Goal: Transaction & Acquisition: Purchase product/service

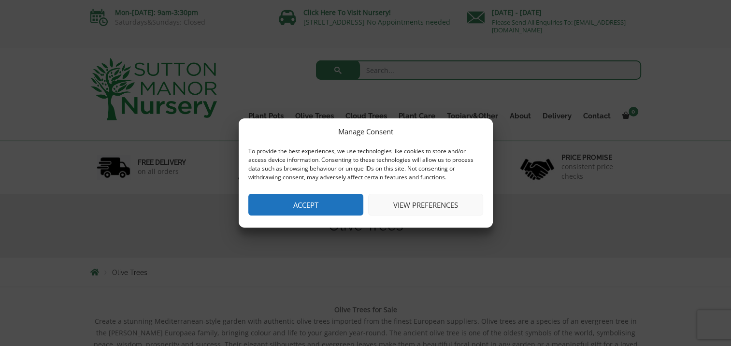
click at [288, 213] on button "Accept" at bounding box center [305, 205] width 115 height 22
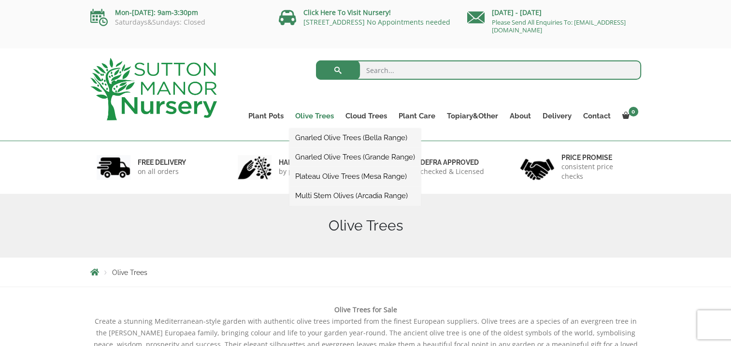
click at [315, 114] on link "Olive Trees" at bounding box center [314, 116] width 50 height 14
click at [314, 115] on link "Olive Trees" at bounding box center [314, 116] width 50 height 14
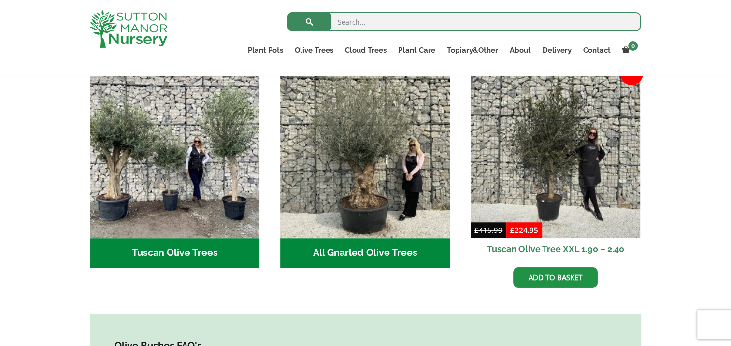
scroll to position [340, 0]
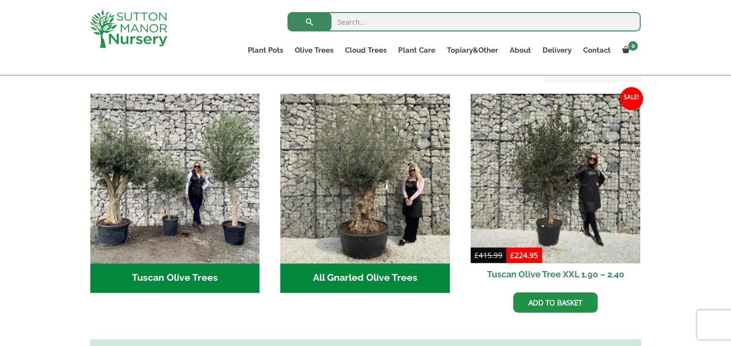
click at [178, 269] on h2 "Tuscan Olive Trees (2)" at bounding box center [175, 278] width 170 height 30
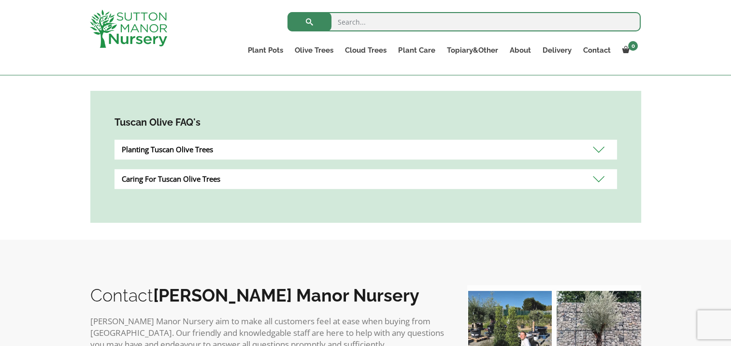
scroll to position [525, 0]
